Goal: Task Accomplishment & Management: Use online tool/utility

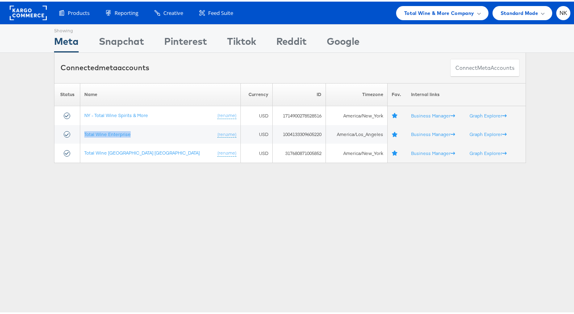
click at [39, 11] on rect at bounding box center [28, 11] width 37 height 15
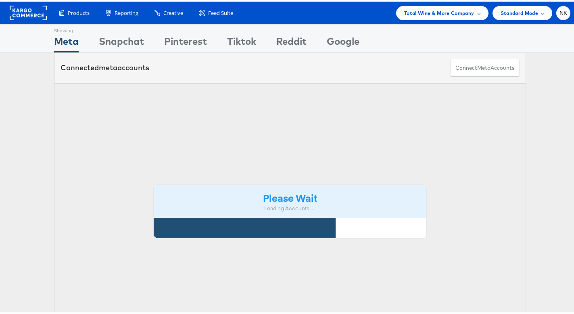
click at [441, 10] on span "Total Wine & More Company" at bounding box center [439, 11] width 70 height 8
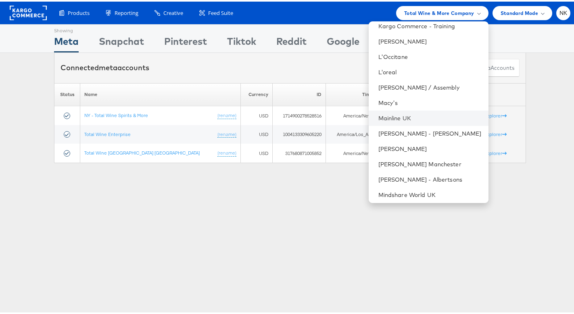
scroll to position [607, 0]
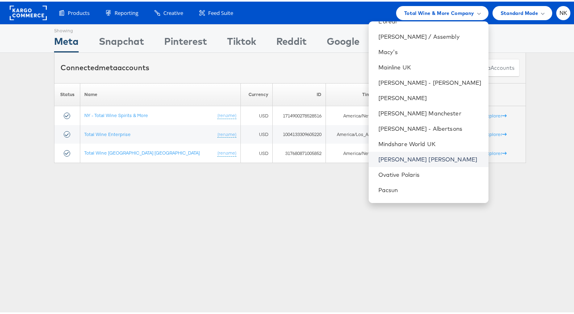
click at [403, 154] on link "[PERSON_NAME] [PERSON_NAME]" at bounding box center [430, 158] width 104 height 8
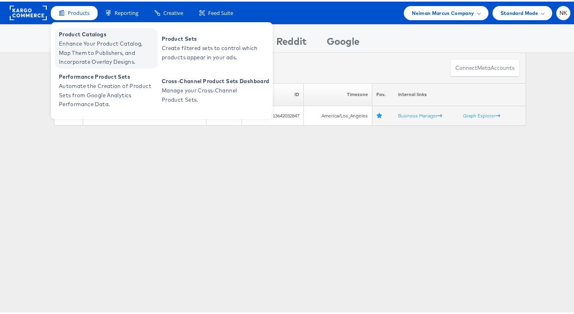
click at [80, 37] on span "Enhance Your Product Catalog, Map Them to Publishers, and Incorporate Overlay D…" at bounding box center [107, 50] width 97 height 27
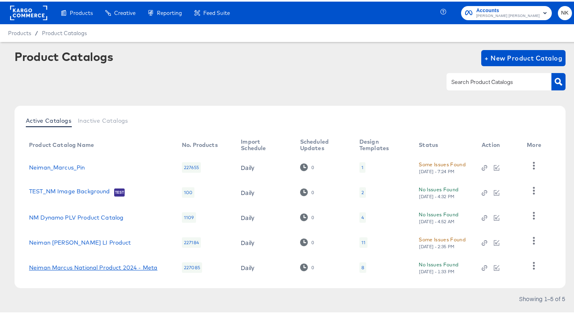
click at [53, 262] on link "Neiman Marcus National Product 2024 - Meta" at bounding box center [93, 265] width 128 height 6
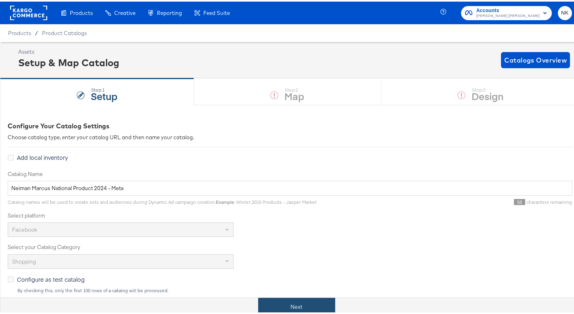
click at [267, 300] on button "Next" at bounding box center [296, 305] width 77 height 18
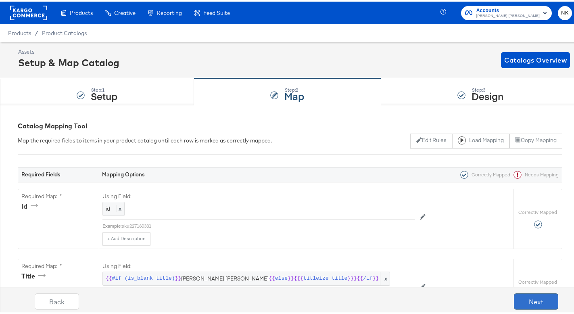
click at [540, 298] on button "Next" at bounding box center [535, 299] width 44 height 16
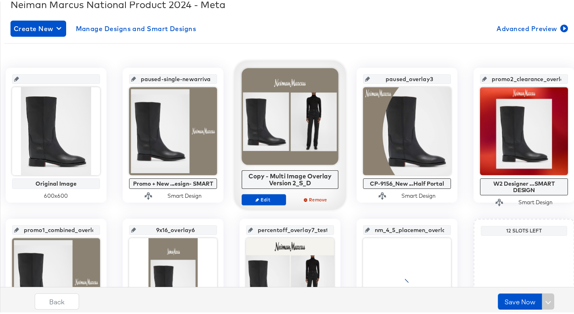
scroll to position [136, 0]
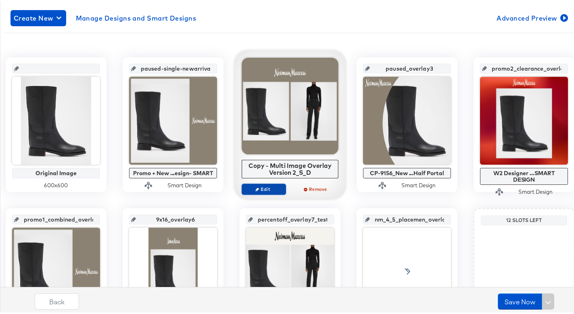
click at [282, 188] on span "Edit" at bounding box center [263, 187] width 37 height 6
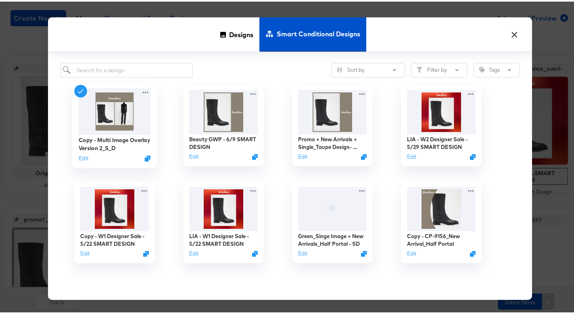
click at [117, 126] on img at bounding box center [115, 110] width 72 height 46
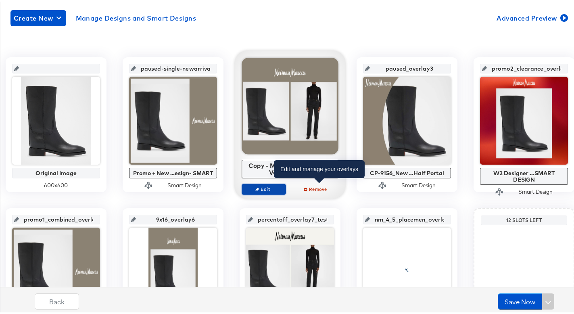
click at [282, 186] on span "Edit" at bounding box center [263, 187] width 37 height 6
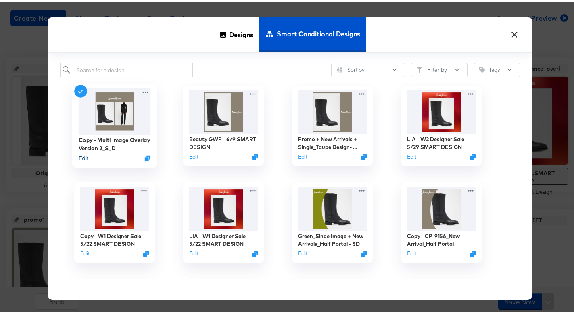
click at [79, 155] on button "Edit" at bounding box center [84, 157] width 10 height 8
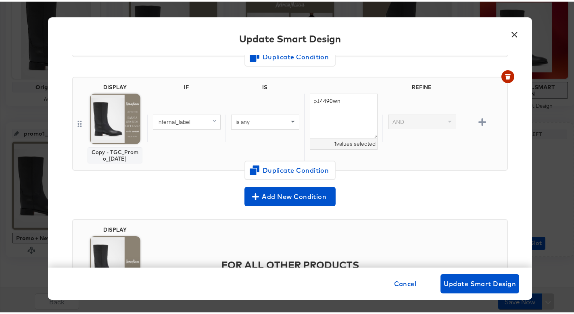
scroll to position [790, 0]
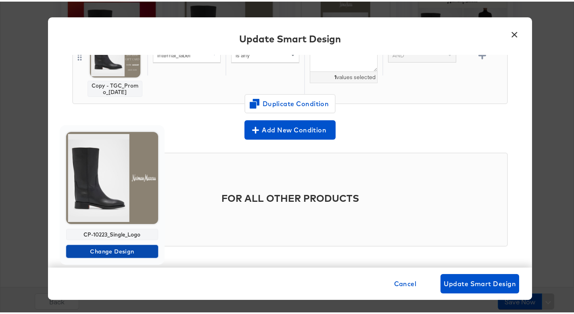
click at [114, 253] on span "Change Design" at bounding box center [111, 250] width 85 height 10
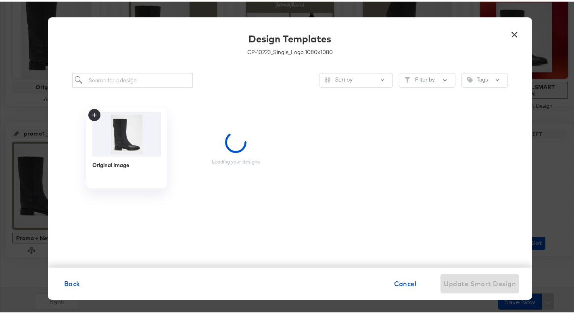
scroll to position [0, 0]
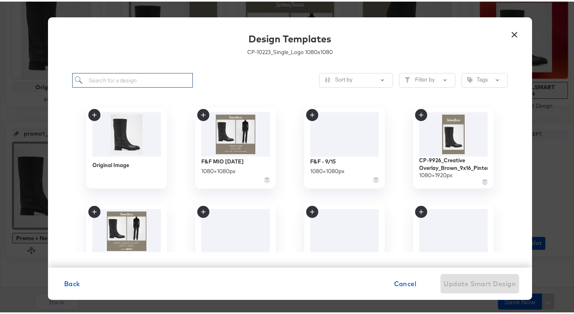
click at [153, 78] on input "search" at bounding box center [132, 78] width 121 height 15
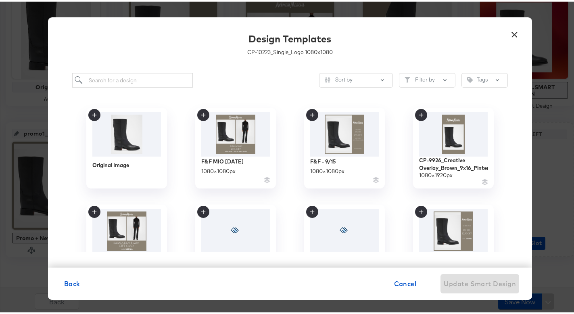
click at [510, 32] on button "×" at bounding box center [514, 31] width 15 height 15
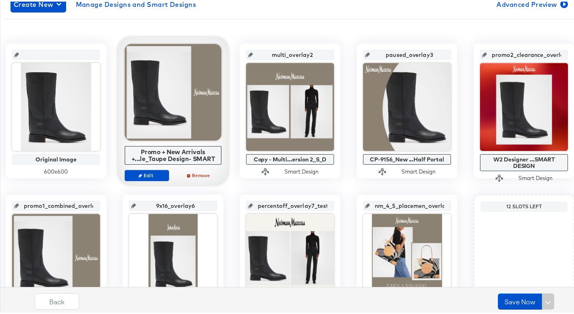
scroll to position [108, 0]
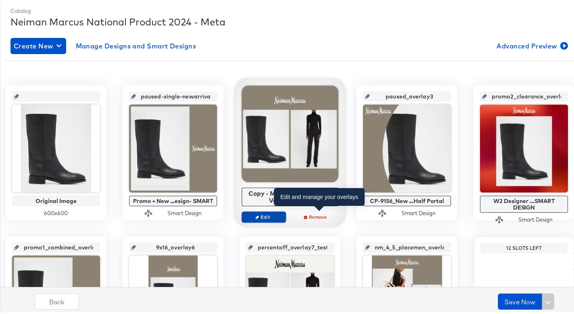
click at [282, 213] on span "Edit" at bounding box center [263, 215] width 37 height 6
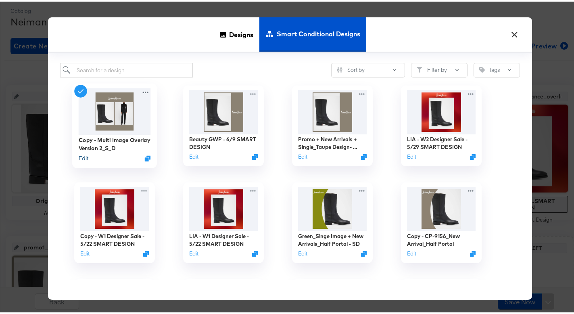
click at [79, 155] on button "Edit" at bounding box center [84, 157] width 10 height 8
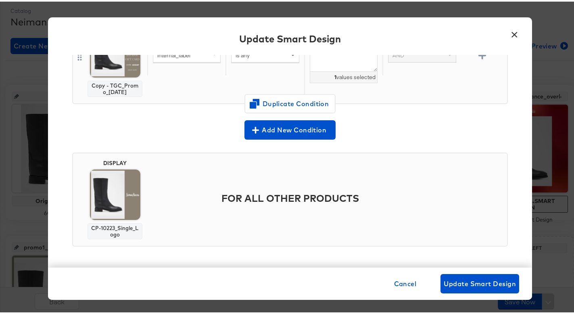
scroll to position [274, 0]
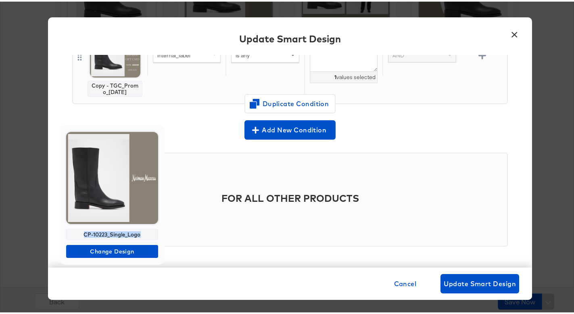
drag, startPoint x: 139, startPoint y: 235, endPoint x: 74, endPoint y: 229, distance: 65.6
click at [74, 229] on div "CP-10223_Single_Logo" at bounding box center [112, 232] width 92 height 11
copy div "CP-10223_Single_Logo"
click at [123, 246] on span "Change Design" at bounding box center [111, 250] width 85 height 10
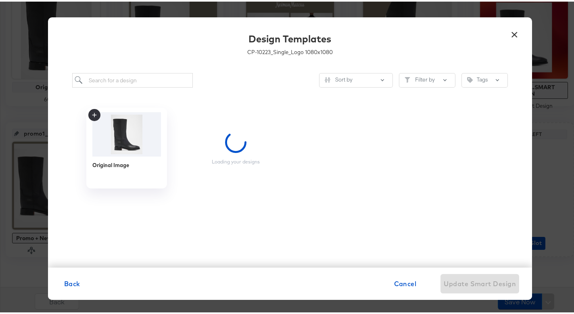
scroll to position [0, 0]
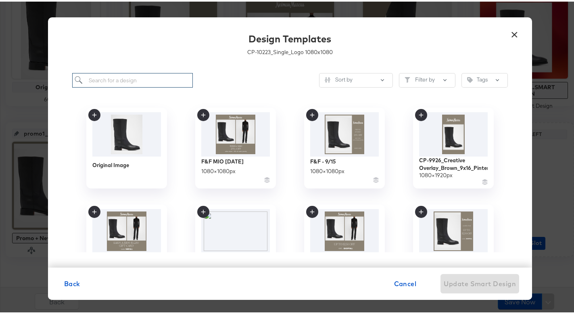
click at [134, 80] on input "search" at bounding box center [132, 78] width 121 height 15
paste input "CP-10223_Single_Logo"
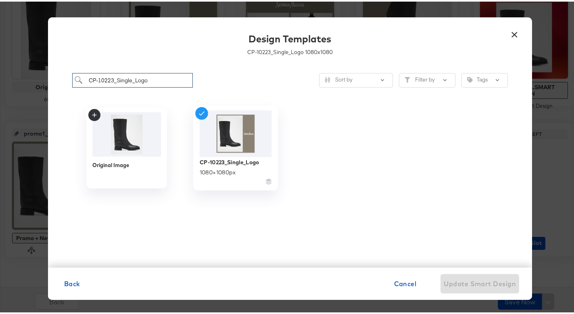
type input "CP-10223_Single_Logo"
click at [220, 148] on img at bounding box center [236, 132] width 72 height 46
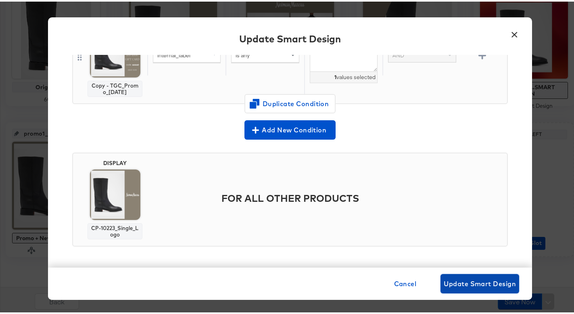
click at [453, 278] on span "Update Smart Design" at bounding box center [479, 281] width 72 height 11
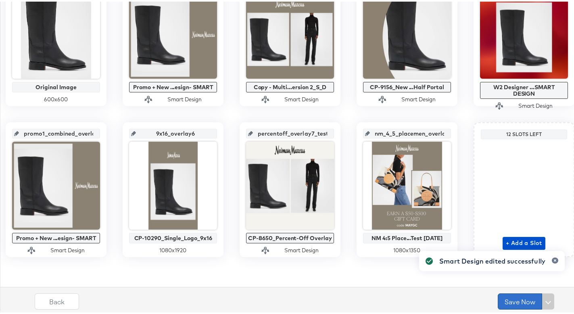
click at [514, 298] on button "Save Now" at bounding box center [519, 299] width 44 height 16
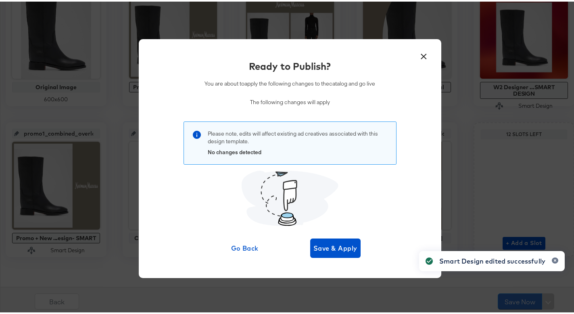
scroll to position [0, 0]
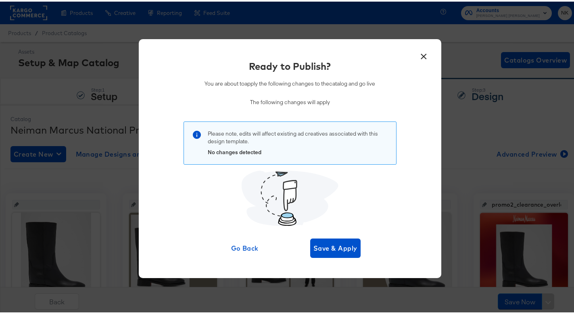
click at [416, 57] on button "×" at bounding box center [423, 53] width 15 height 15
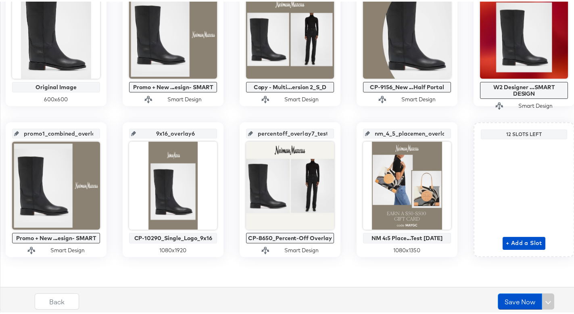
scroll to position [372, 0]
click at [505, 244] on span "+ Add a Slot" at bounding box center [523, 241] width 36 height 10
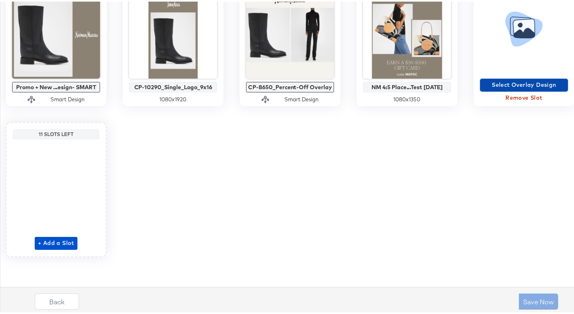
click at [483, 88] on span "Select Overlay Design" at bounding box center [523, 83] width 81 height 10
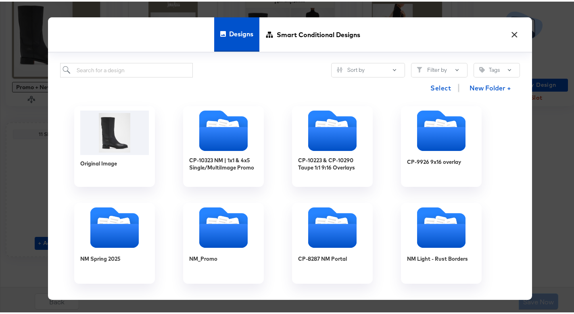
click at [513, 35] on button "×" at bounding box center [514, 31] width 15 height 15
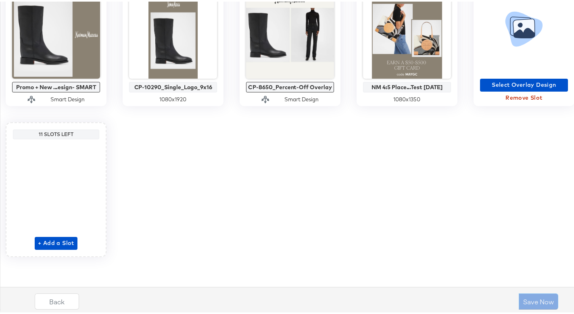
drag, startPoint x: 439, startPoint y: 200, endPoint x: 423, endPoint y: 201, distance: 16.1
click at [439, 200] on div "Original Image 600 x 600 paused-single-newarrivals_overlay1 Promo + New ...esig…" at bounding box center [289, 37] width 571 height 436
click at [483, 101] on span "Remove Slot" at bounding box center [523, 96] width 81 height 10
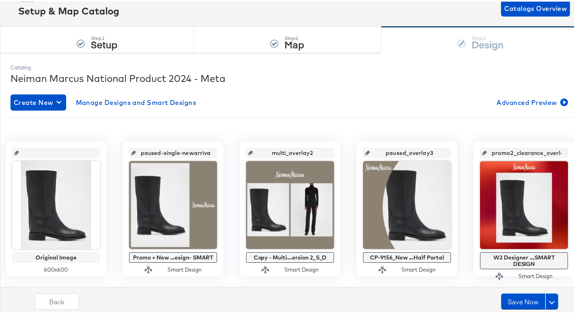
scroll to position [46, 0]
